Goal: Information Seeking & Learning: Learn about a topic

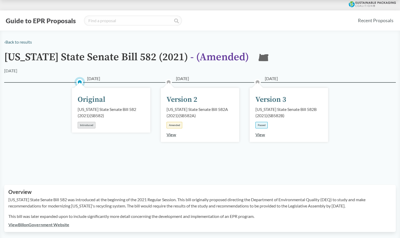
scroll to position [12, 0]
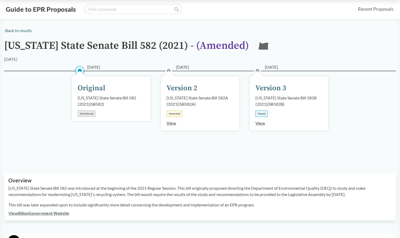
click at [88, 115] on div "Introduced" at bounding box center [87, 114] width 18 height 7
click at [89, 87] on div "Original" at bounding box center [92, 88] width 28 height 11
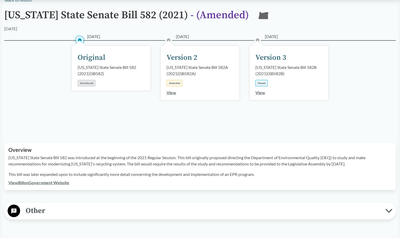
scroll to position [45, 0]
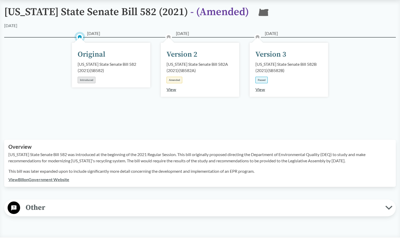
click at [172, 90] on link "View" at bounding box center [172, 89] width 10 height 5
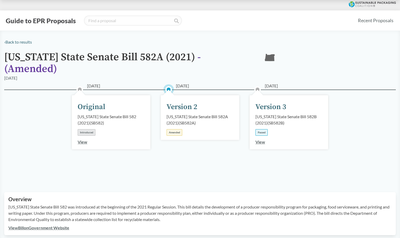
click at [82, 140] on link "View" at bounding box center [83, 142] width 10 height 5
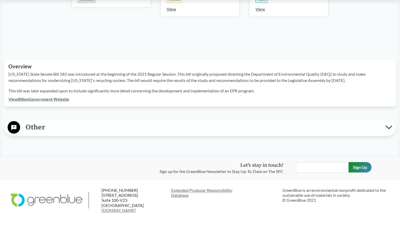
scroll to position [127, 0]
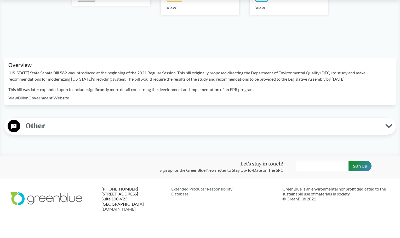
click at [39, 98] on link "View Bill on Government Website" at bounding box center [38, 97] width 61 height 5
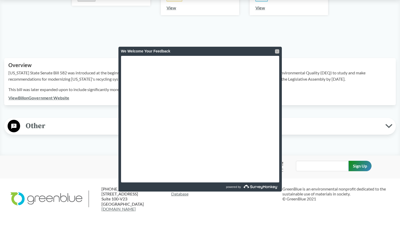
click at [277, 51] on div at bounding box center [277, 51] width 4 height 4
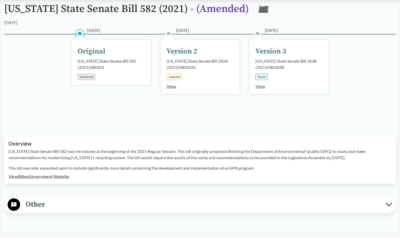
scroll to position [0, 0]
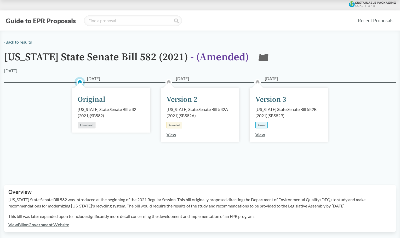
click at [329, 51] on div "‹ Back to results [US_STATE] State Senate Bill 582 (2021) - ( Amended ) OR [DAT…" at bounding box center [200, 150] width 400 height 223
